Goal: Task Accomplishment & Management: Manage account settings

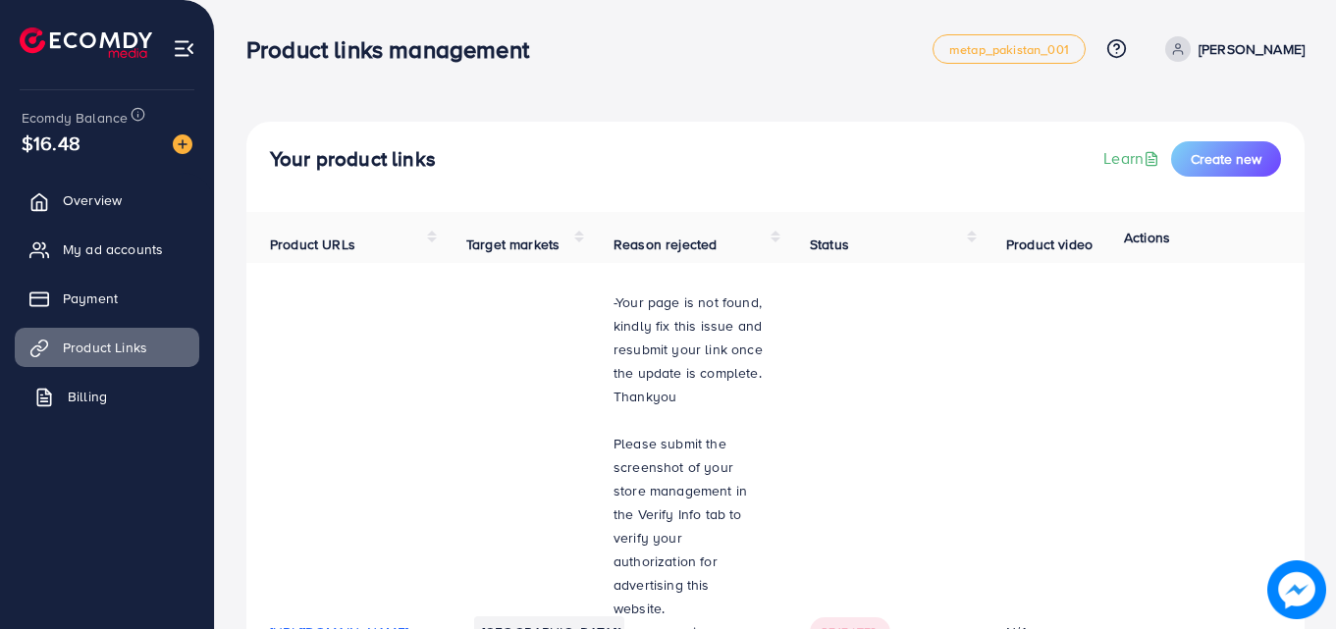
click at [112, 394] on link "Billing" at bounding box center [107, 396] width 185 height 39
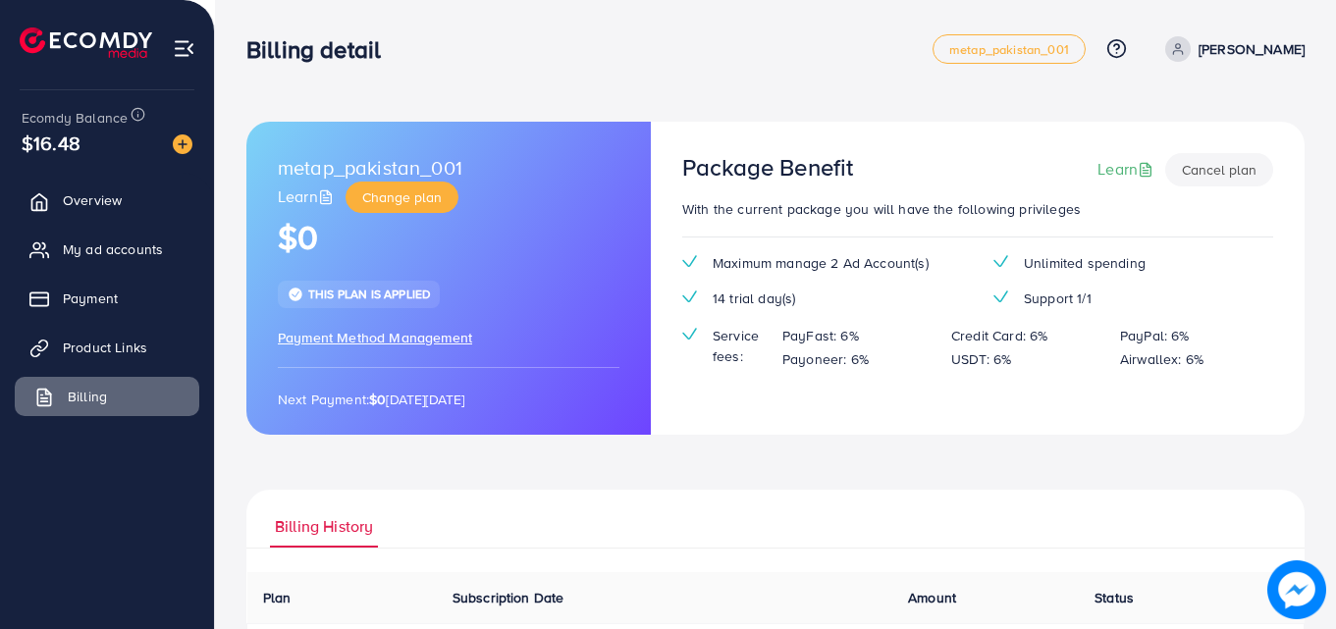
click at [112, 394] on link "Billing" at bounding box center [107, 396] width 185 height 39
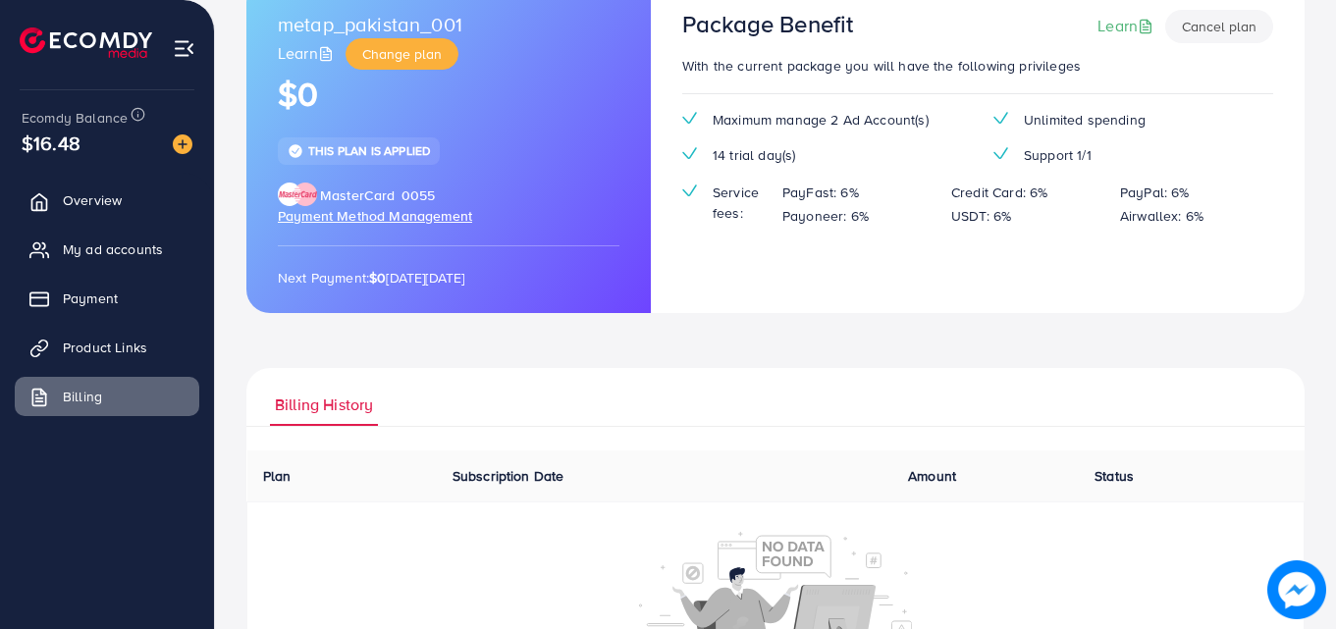
scroll to position [298, 0]
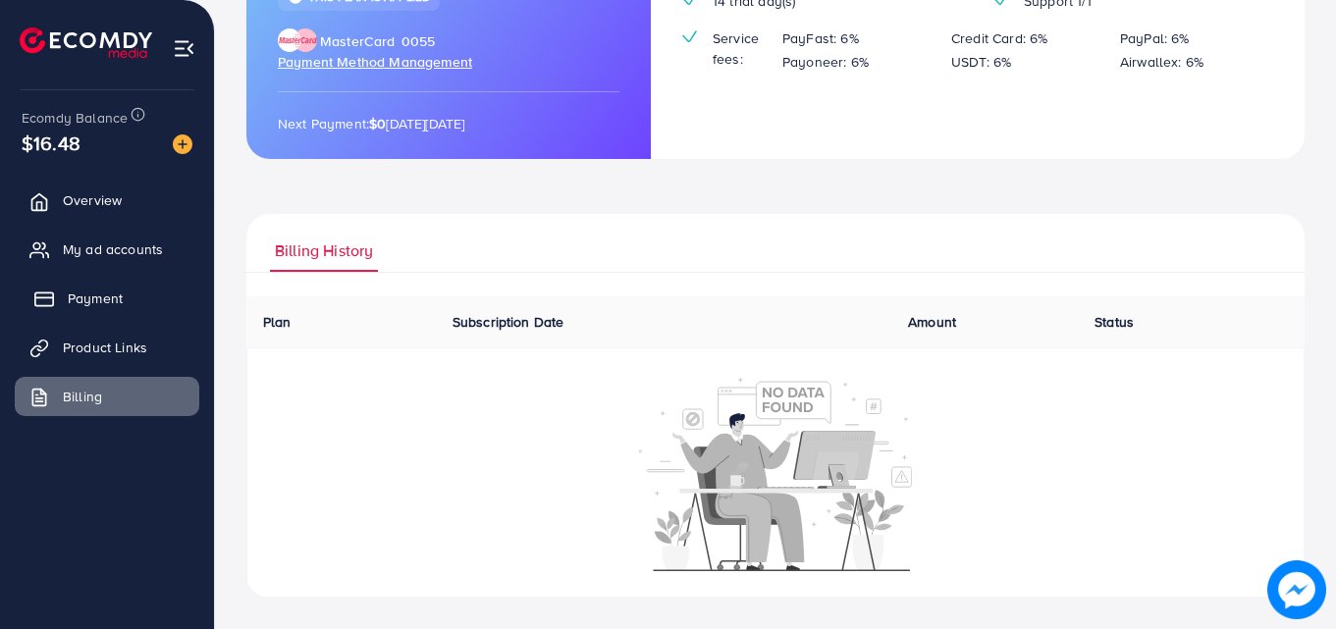
click at [106, 300] on span "Payment" at bounding box center [95, 299] width 55 height 20
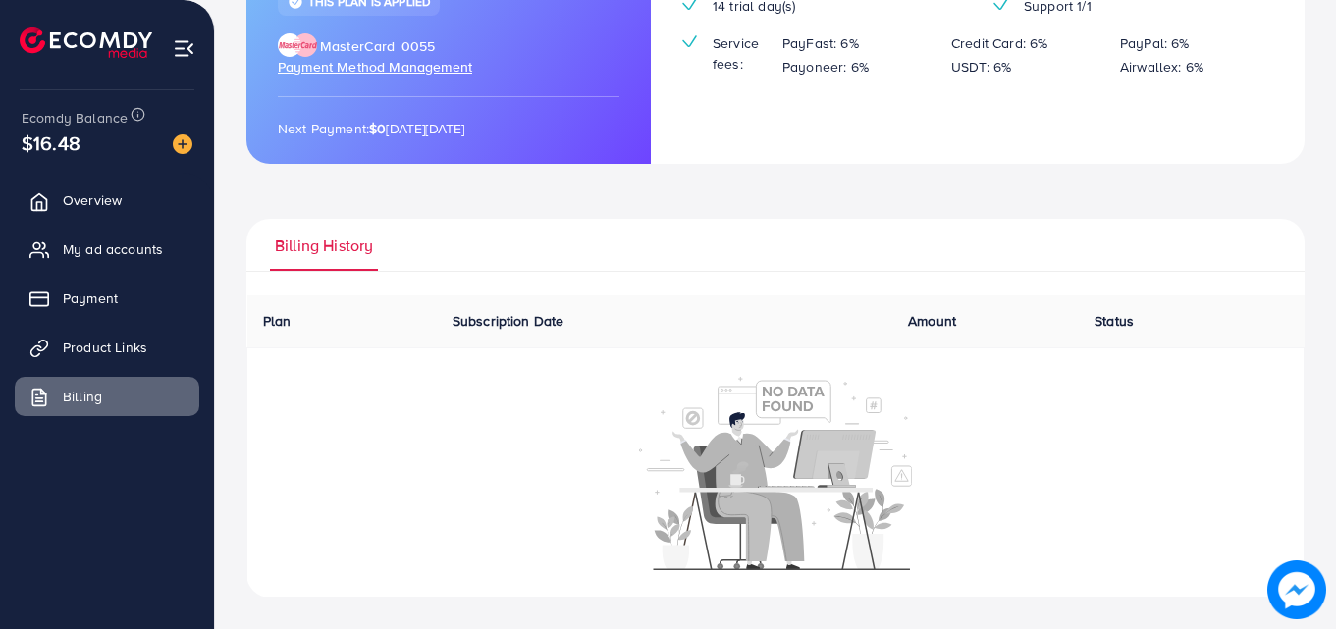
scroll to position [293, 0]
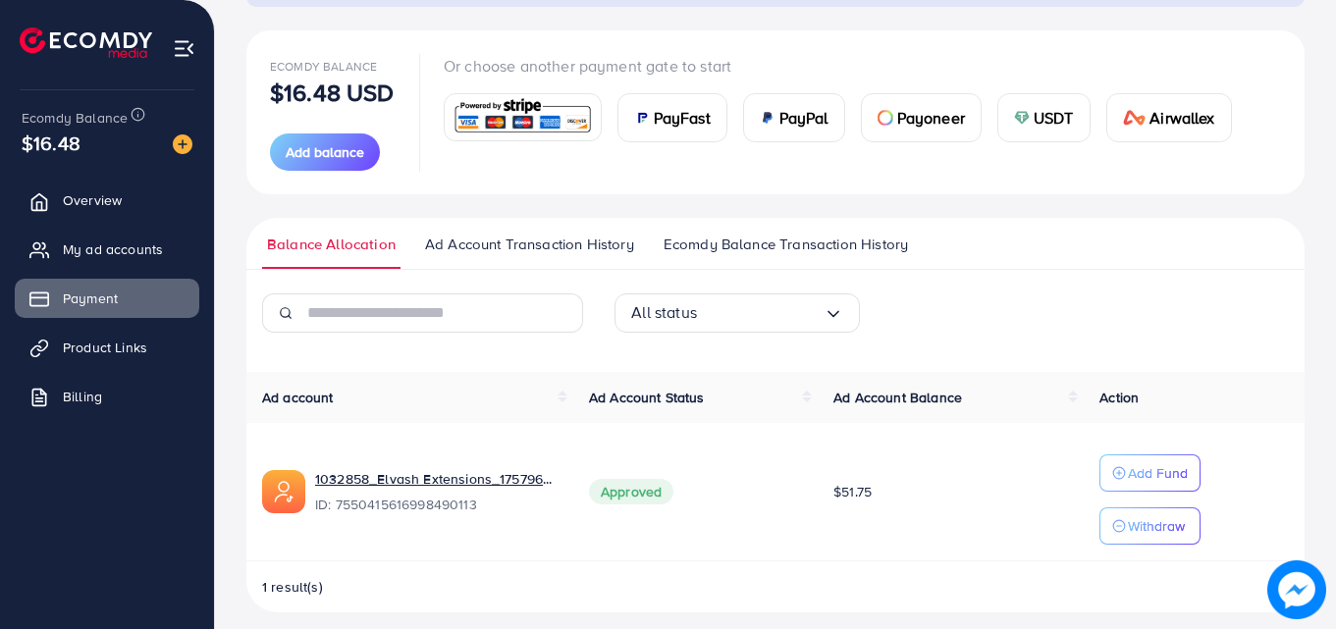
scroll to position [219, 0]
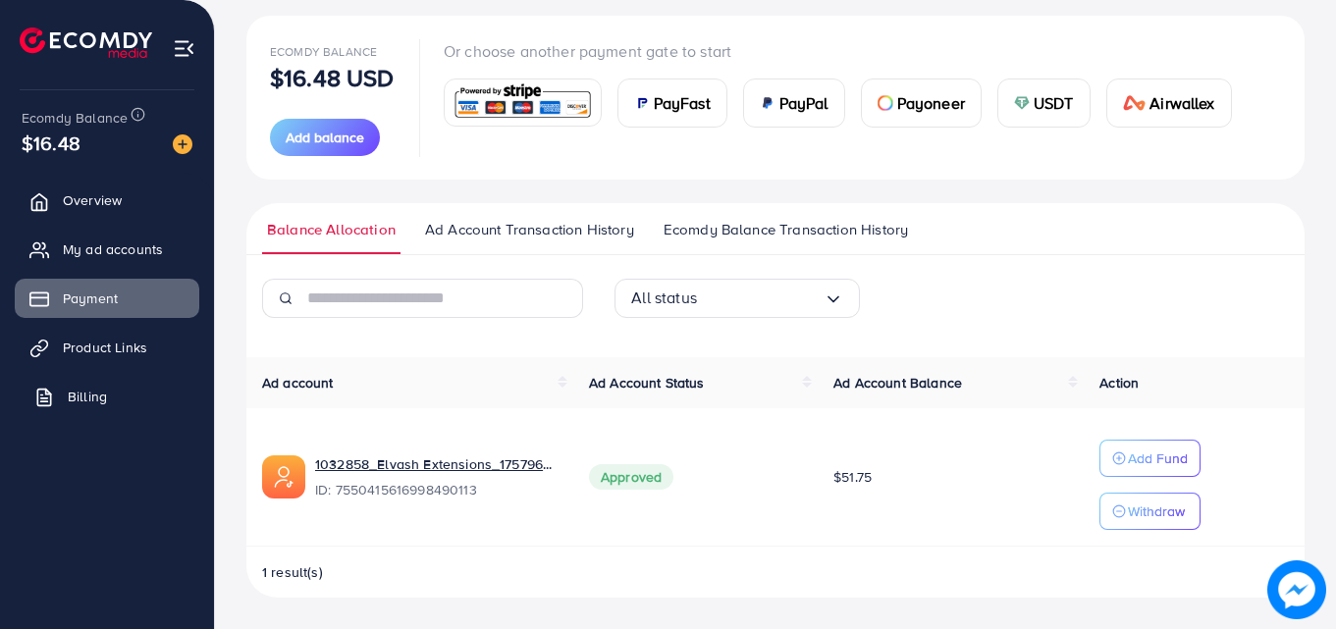
click at [101, 394] on span "Billing" at bounding box center [87, 397] width 39 height 20
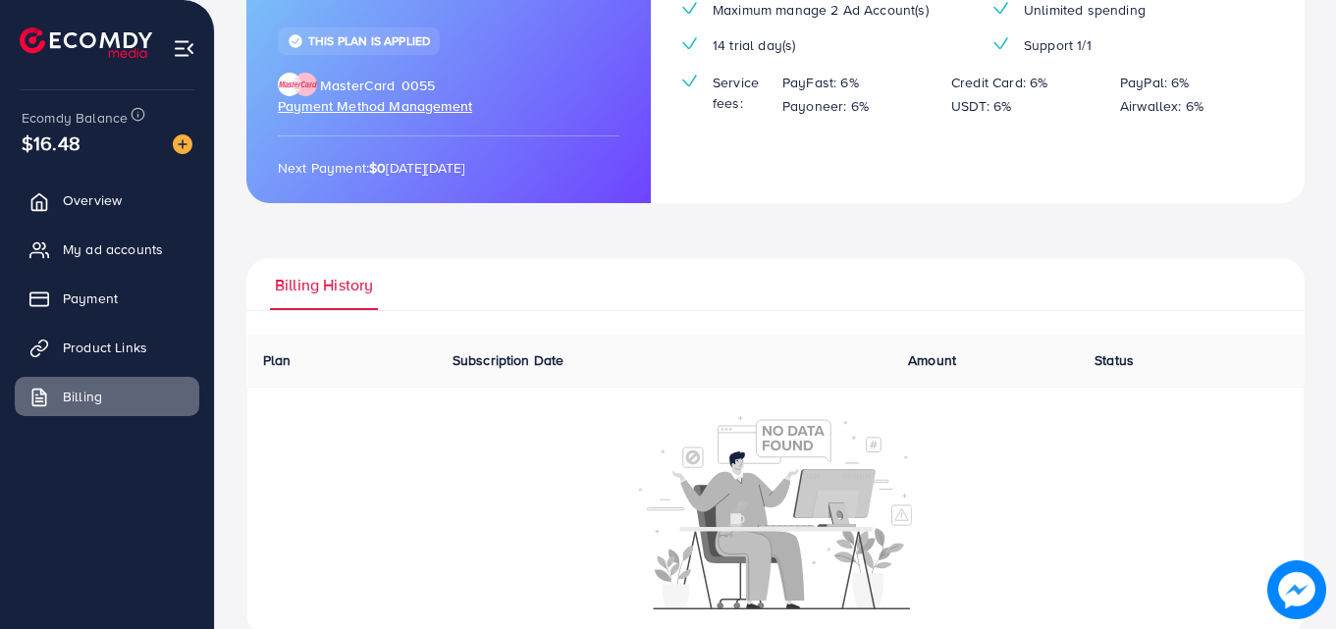
scroll to position [293, 0]
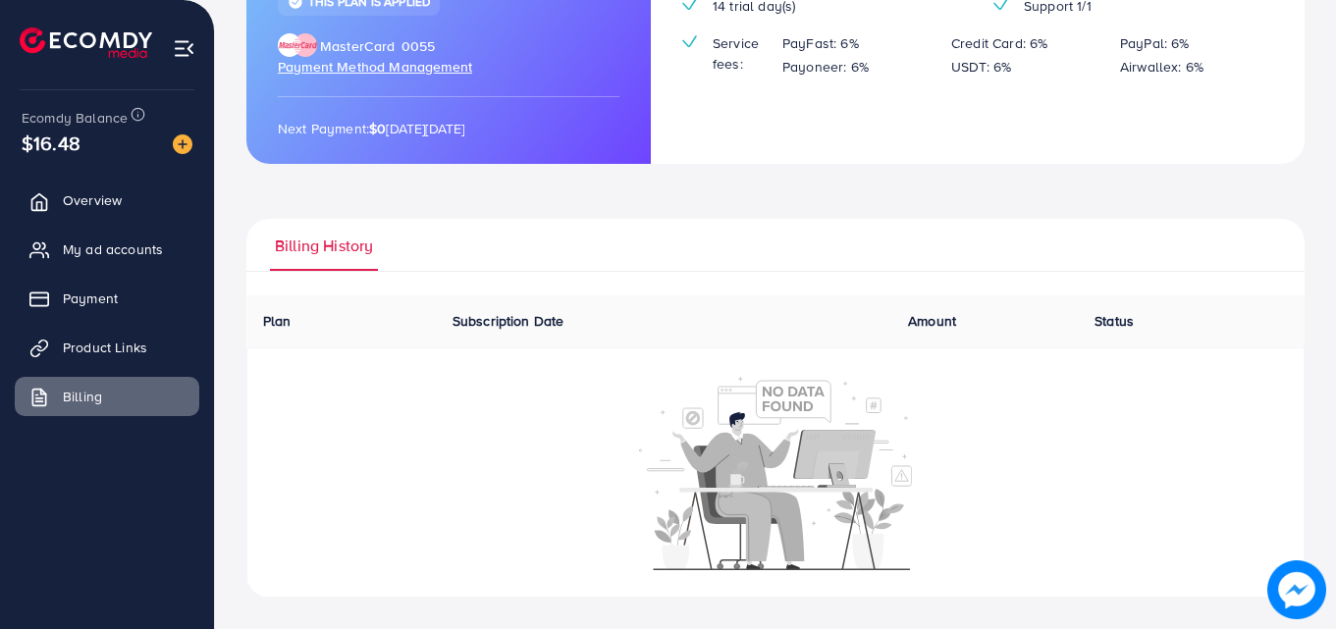
click at [490, 338] on th "Subscription Date" at bounding box center [665, 322] width 456 height 52
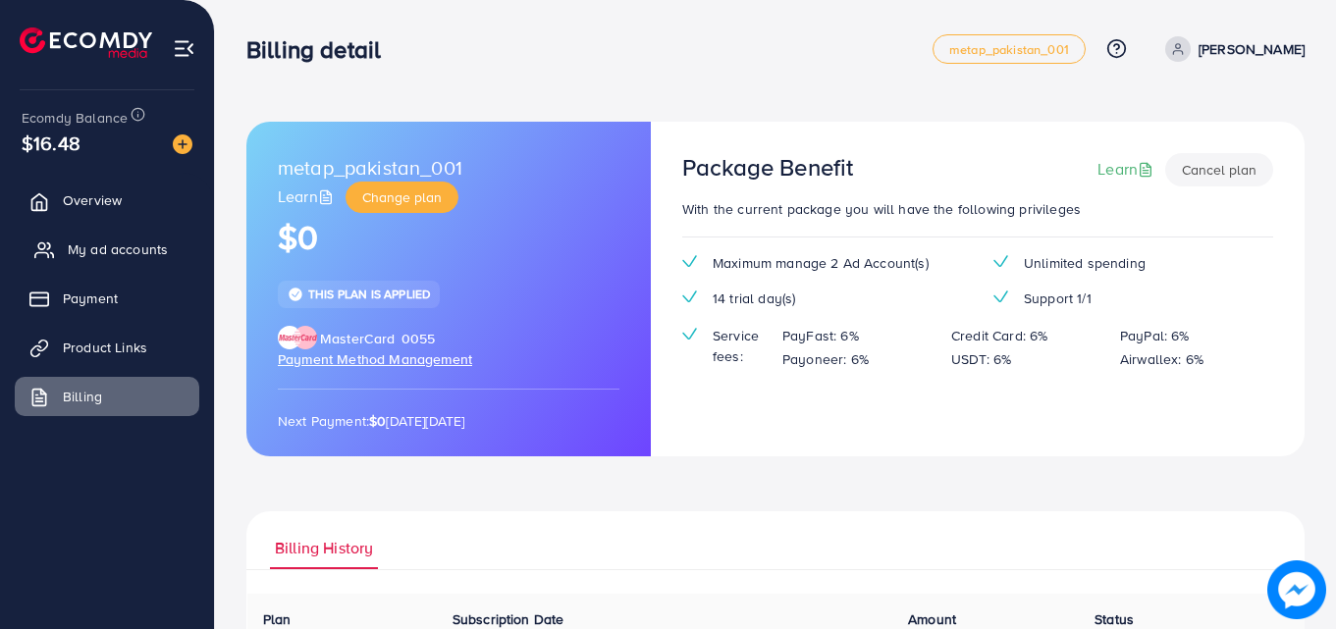
click at [113, 244] on span "My ad accounts" at bounding box center [118, 250] width 100 height 20
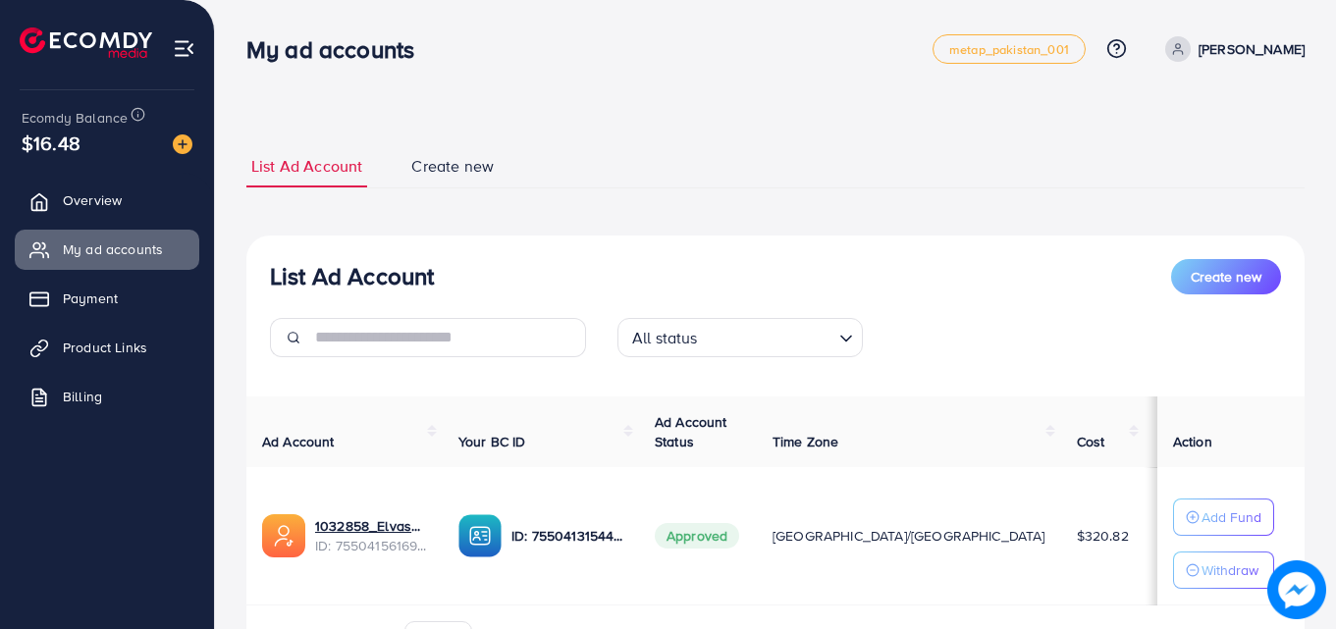
scroll to position [118, 0]
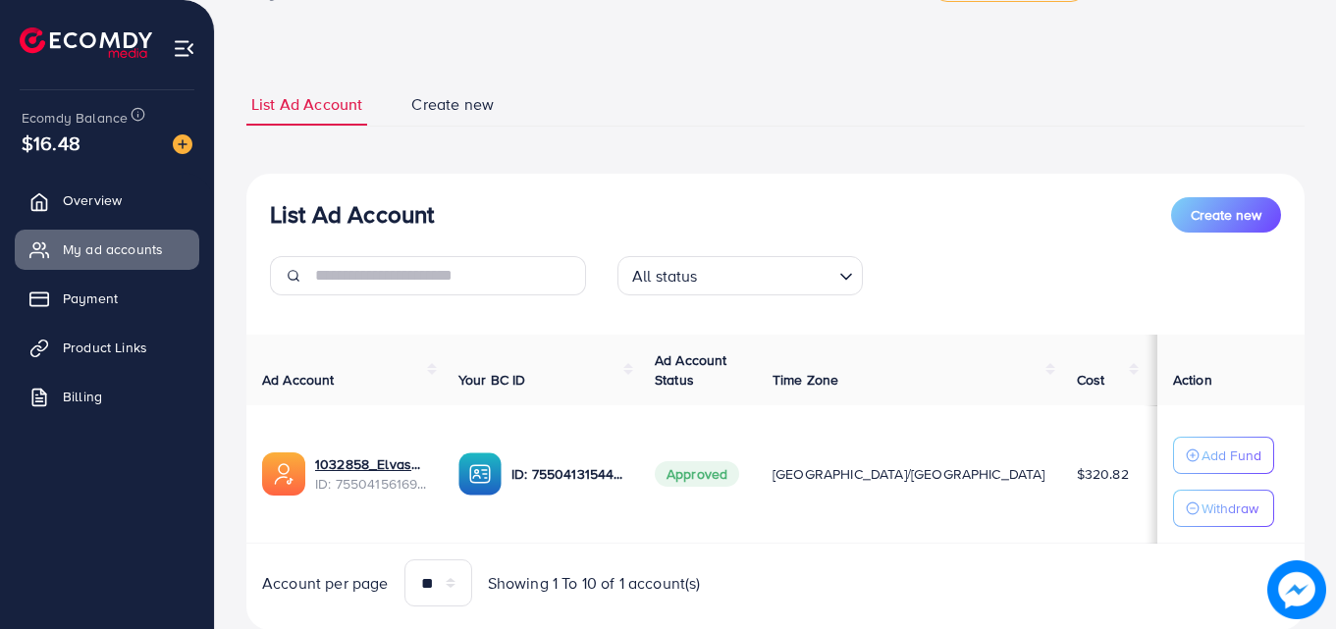
scroll to position [118, 0]
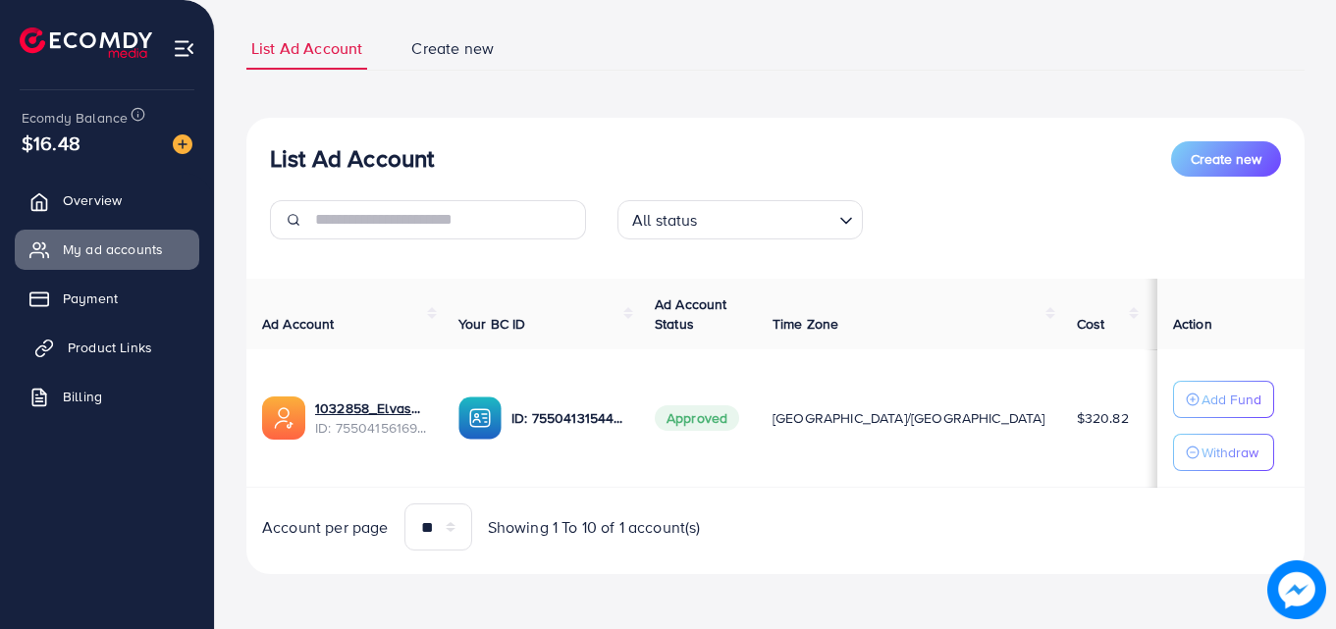
click at [102, 341] on span "Product Links" at bounding box center [110, 348] width 84 height 20
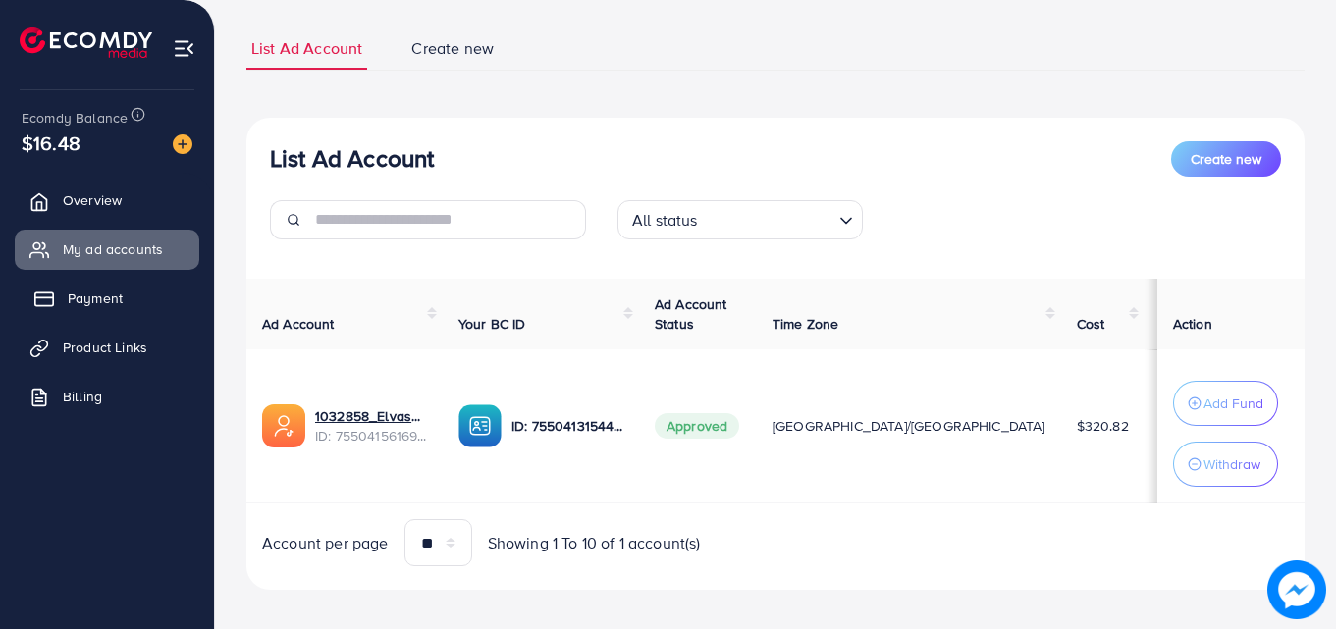
click at [102, 310] on link "Payment" at bounding box center [107, 298] width 185 height 39
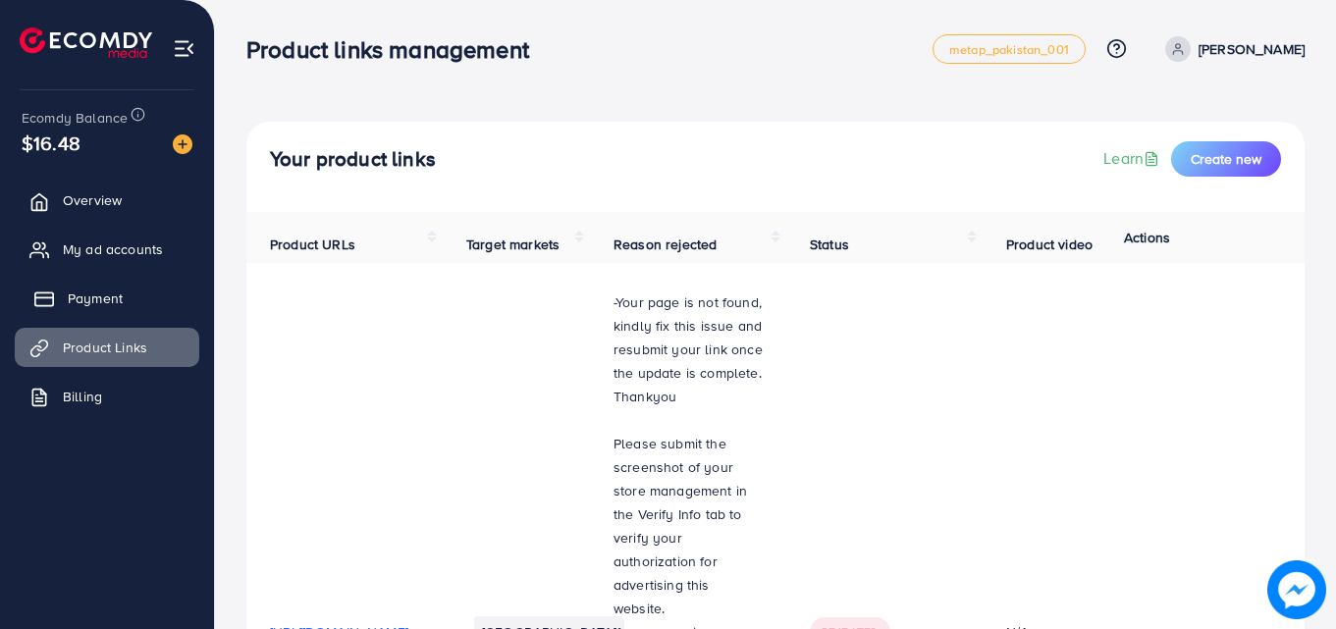
click at [124, 301] on link "Payment" at bounding box center [107, 298] width 185 height 39
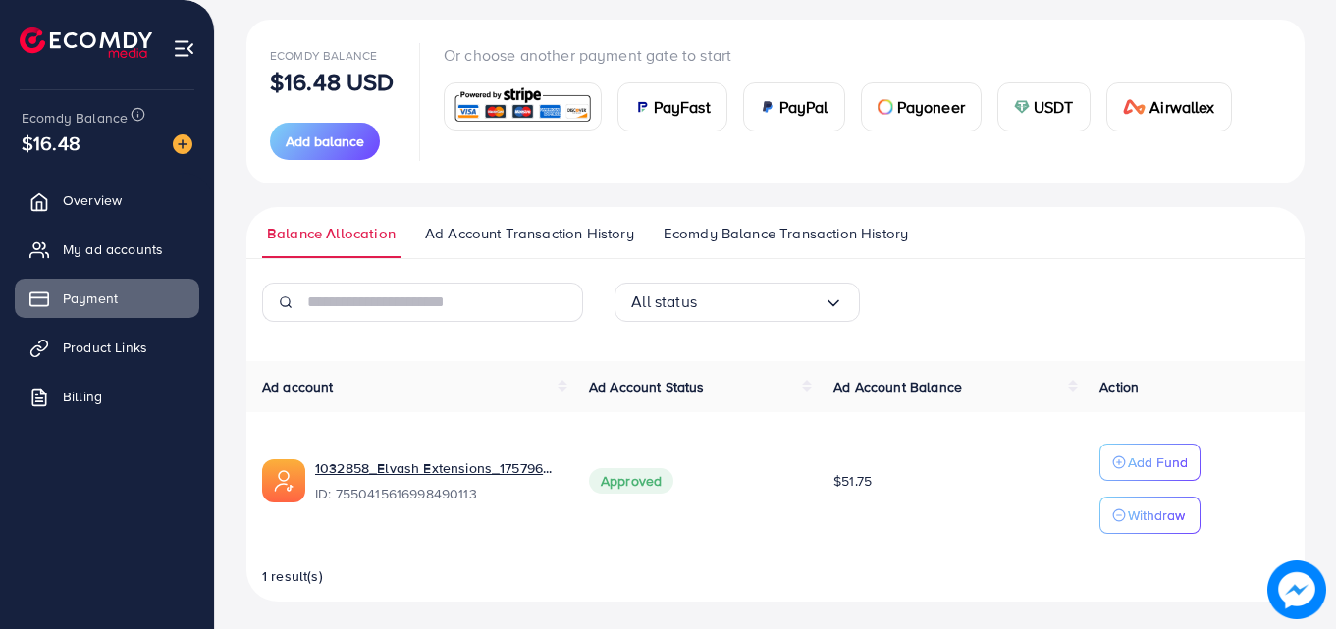
scroll to position [219, 0]
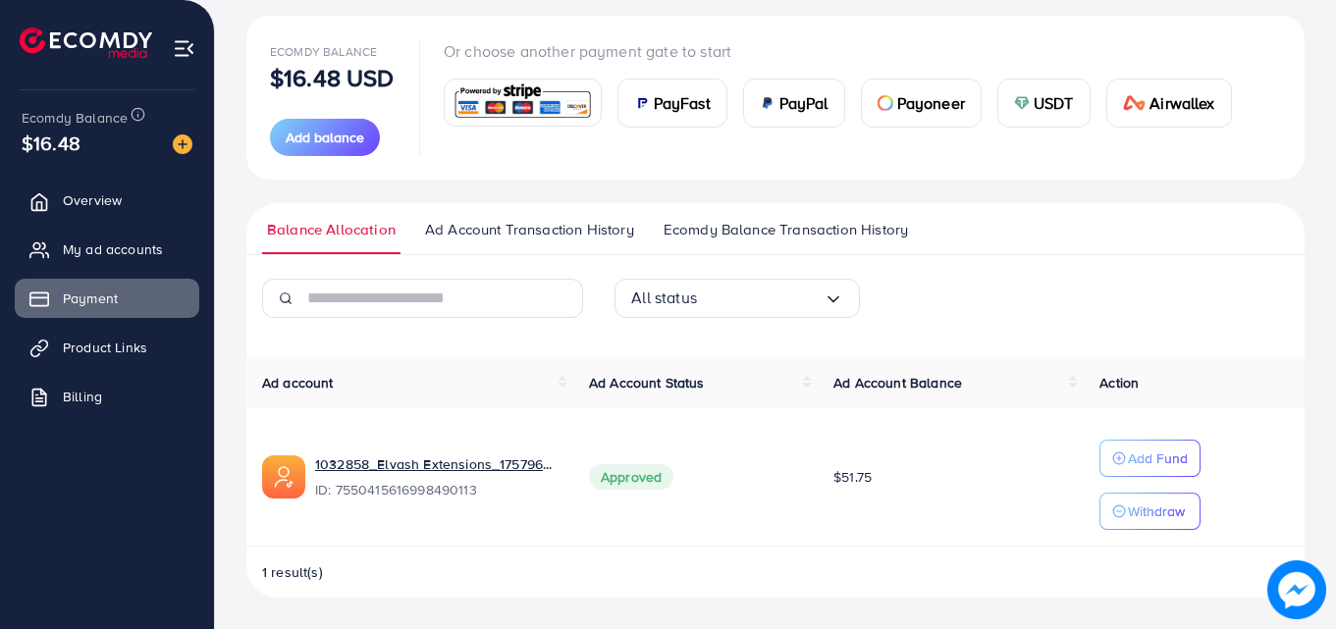
click at [733, 229] on span "Ecomdy Balance Transaction History" at bounding box center [786, 230] width 244 height 22
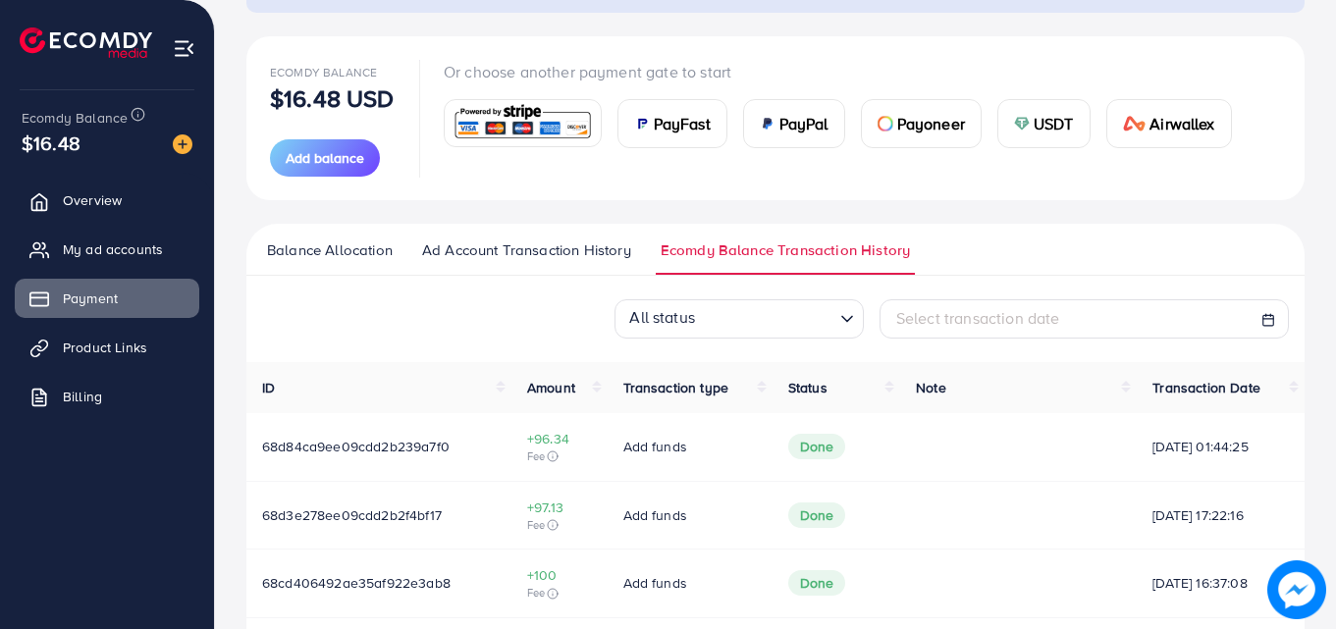
scroll to position [196, 0]
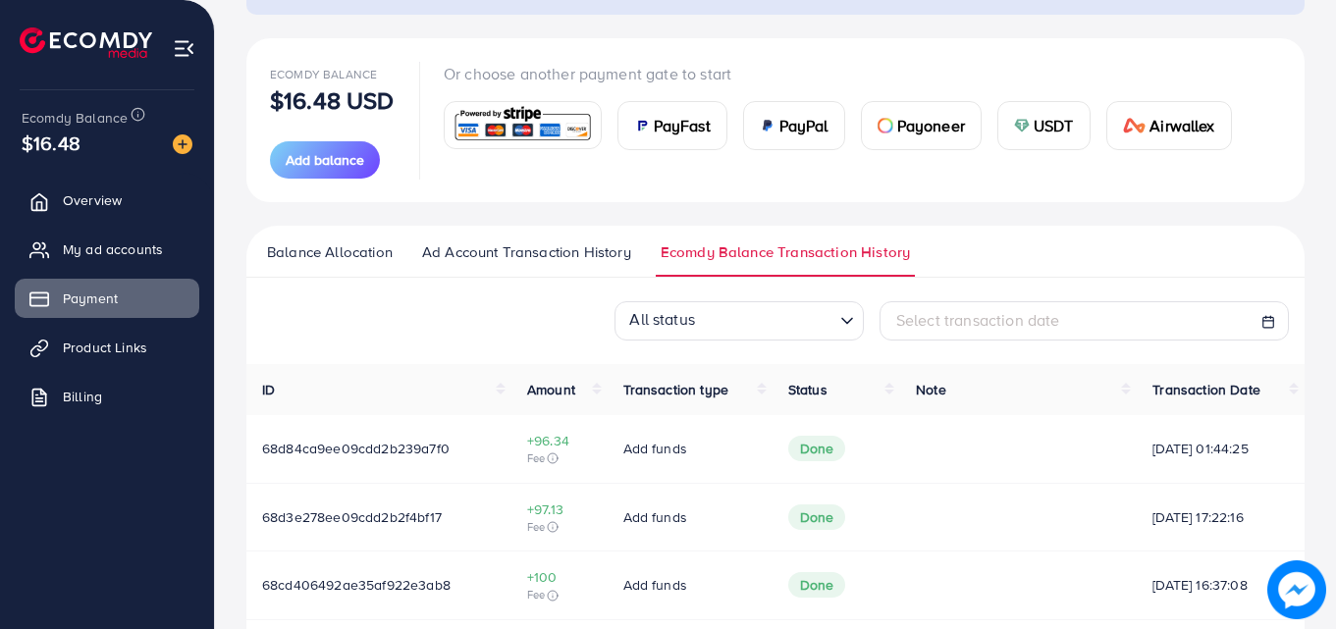
click at [496, 257] on span "Ad Account Transaction History" at bounding box center [526, 253] width 209 height 22
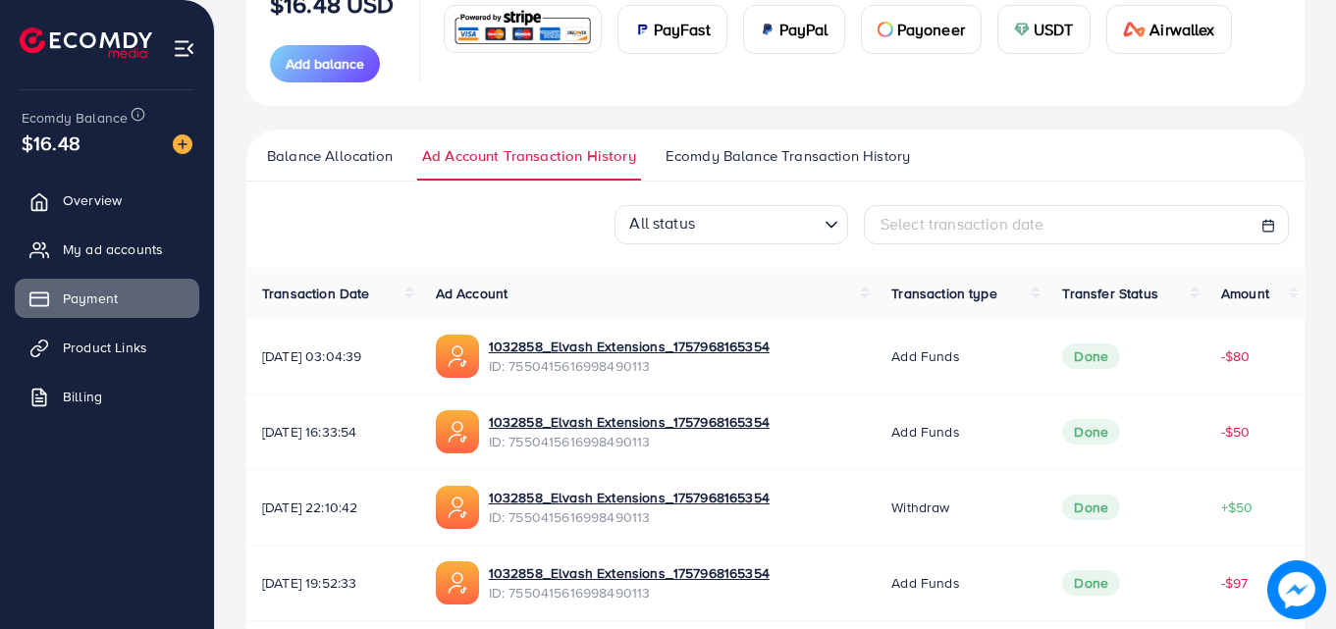
scroll to position [295, 0]
